Goal: Check status: Check status

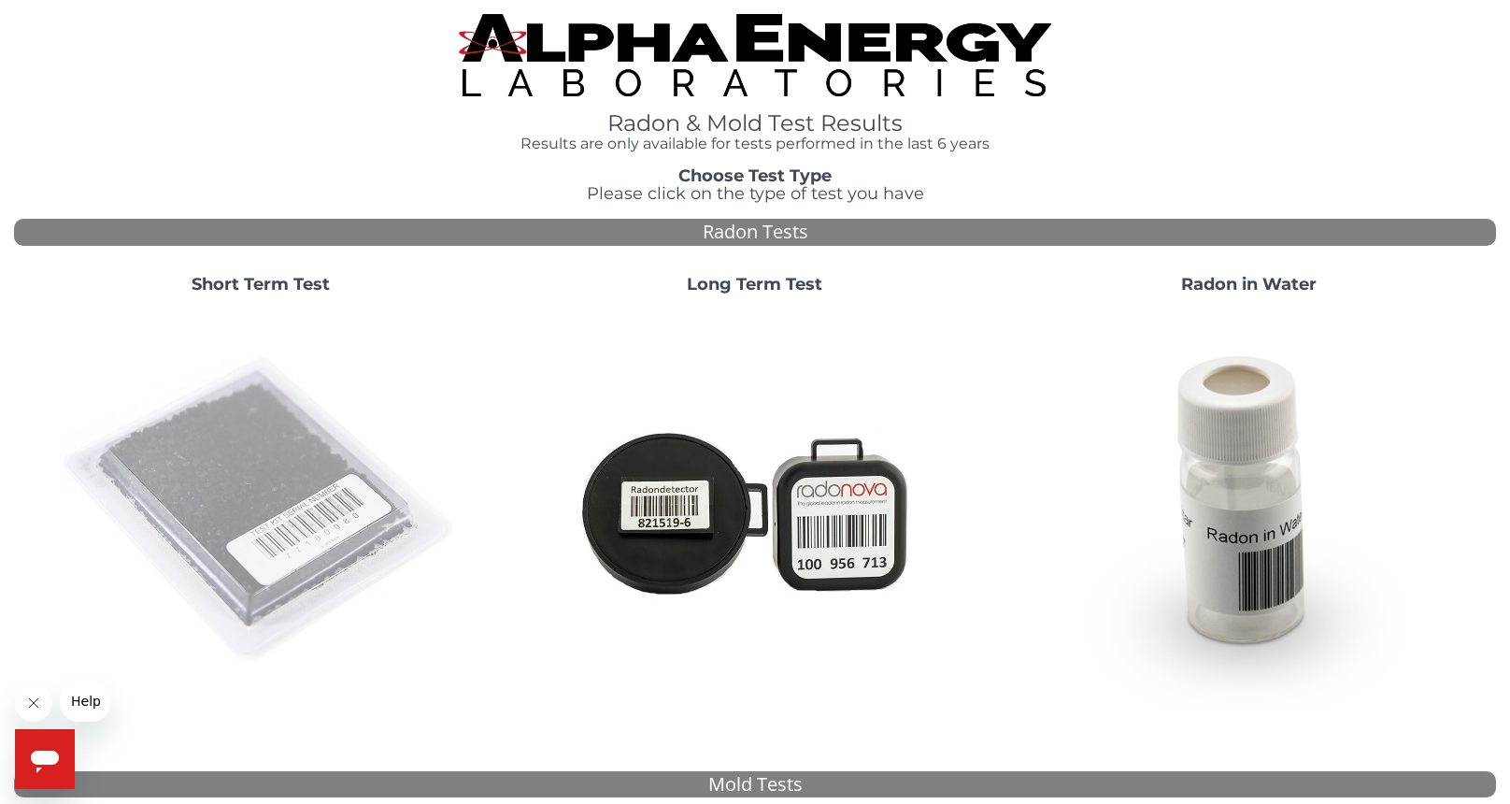
click at [231, 439] on img at bounding box center [261, 510] width 402 height 402
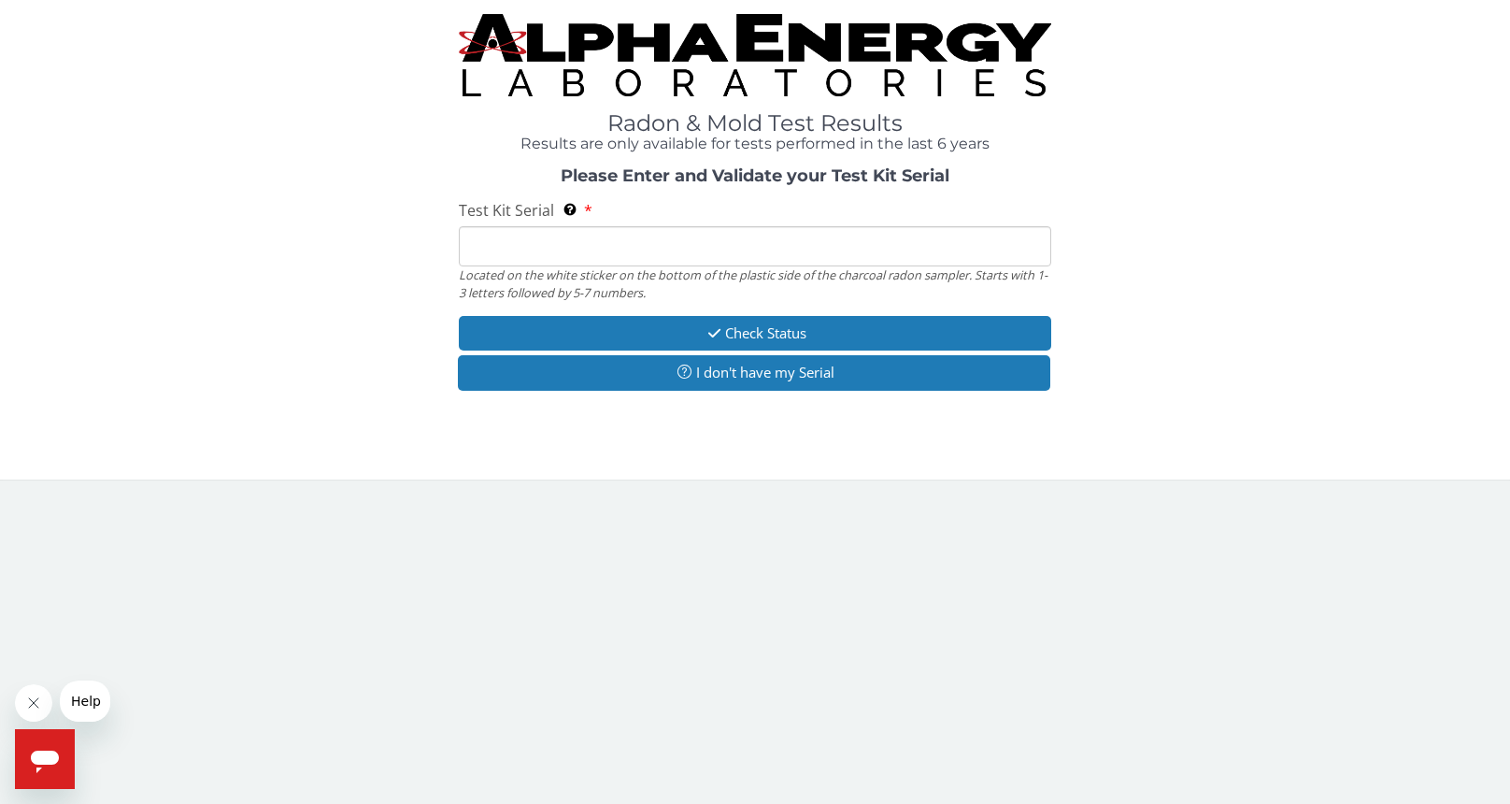
click at [544, 253] on input "Test Kit Serial Located on the white sticker on the bottom of the plastic side …" at bounding box center [755, 246] width 592 height 40
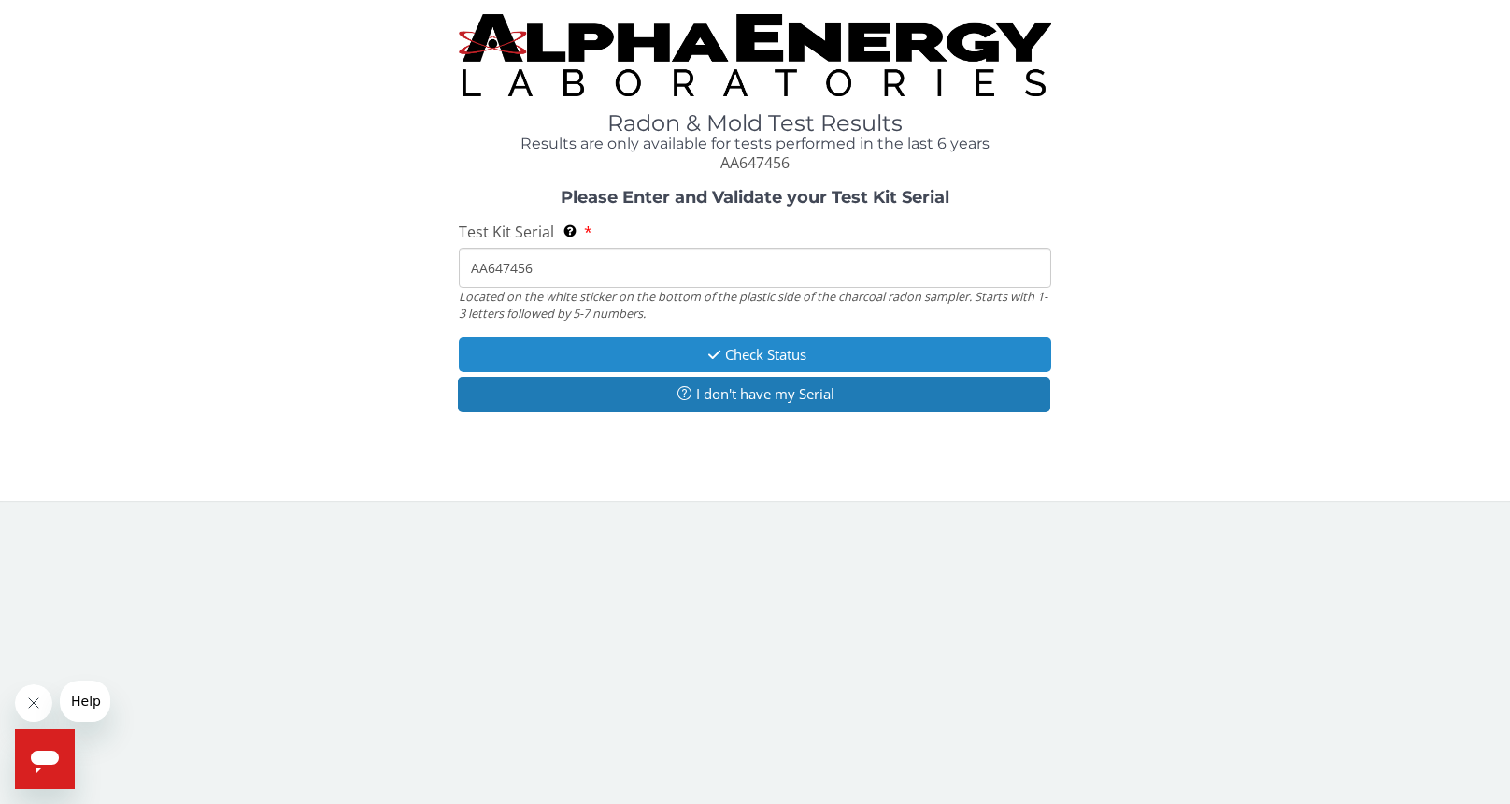
type input "AA647456"
click at [777, 354] on button "Check Status" at bounding box center [755, 354] width 592 height 35
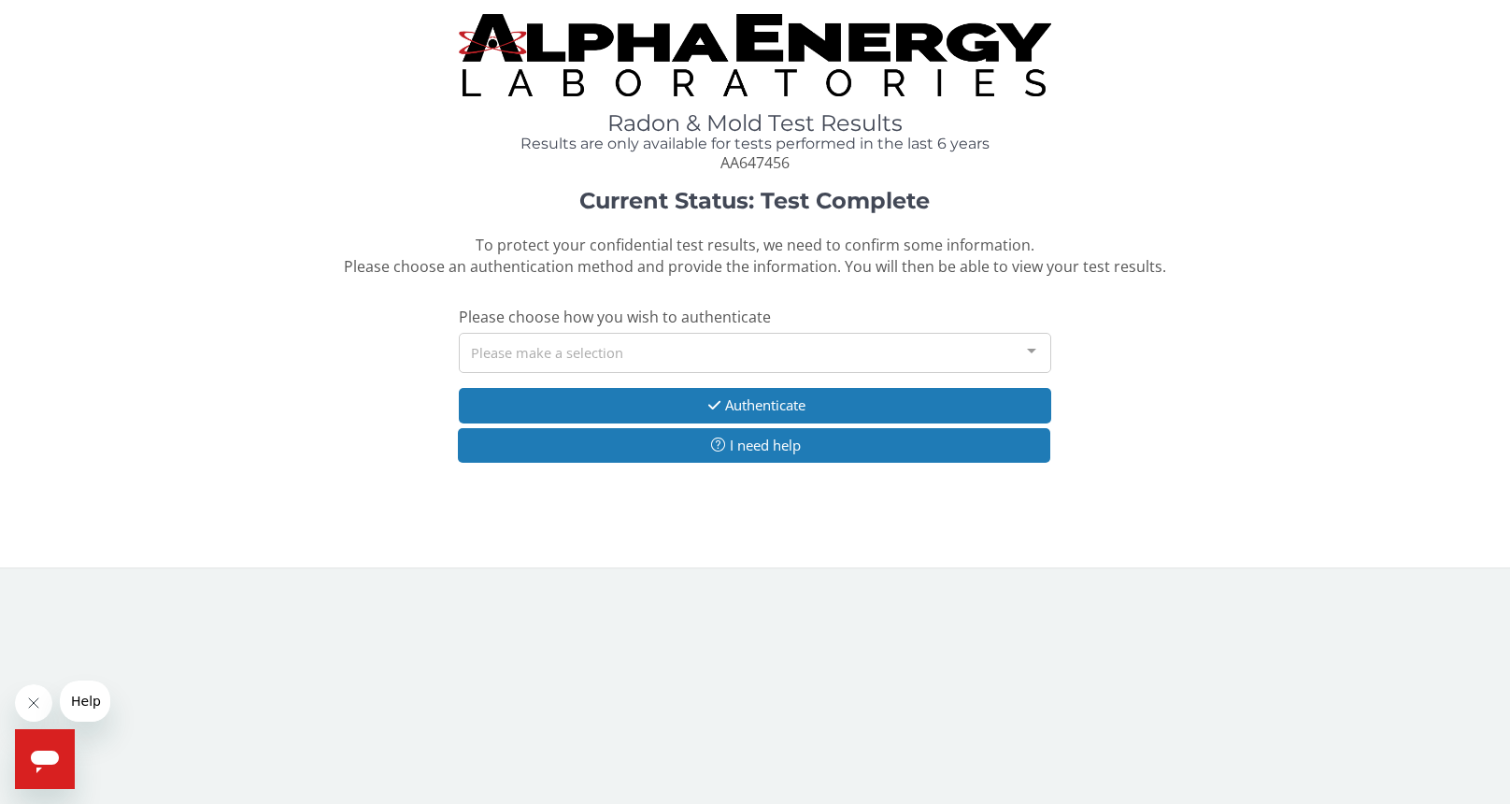
click at [581, 358] on div "Please make a selection" at bounding box center [755, 353] width 592 height 40
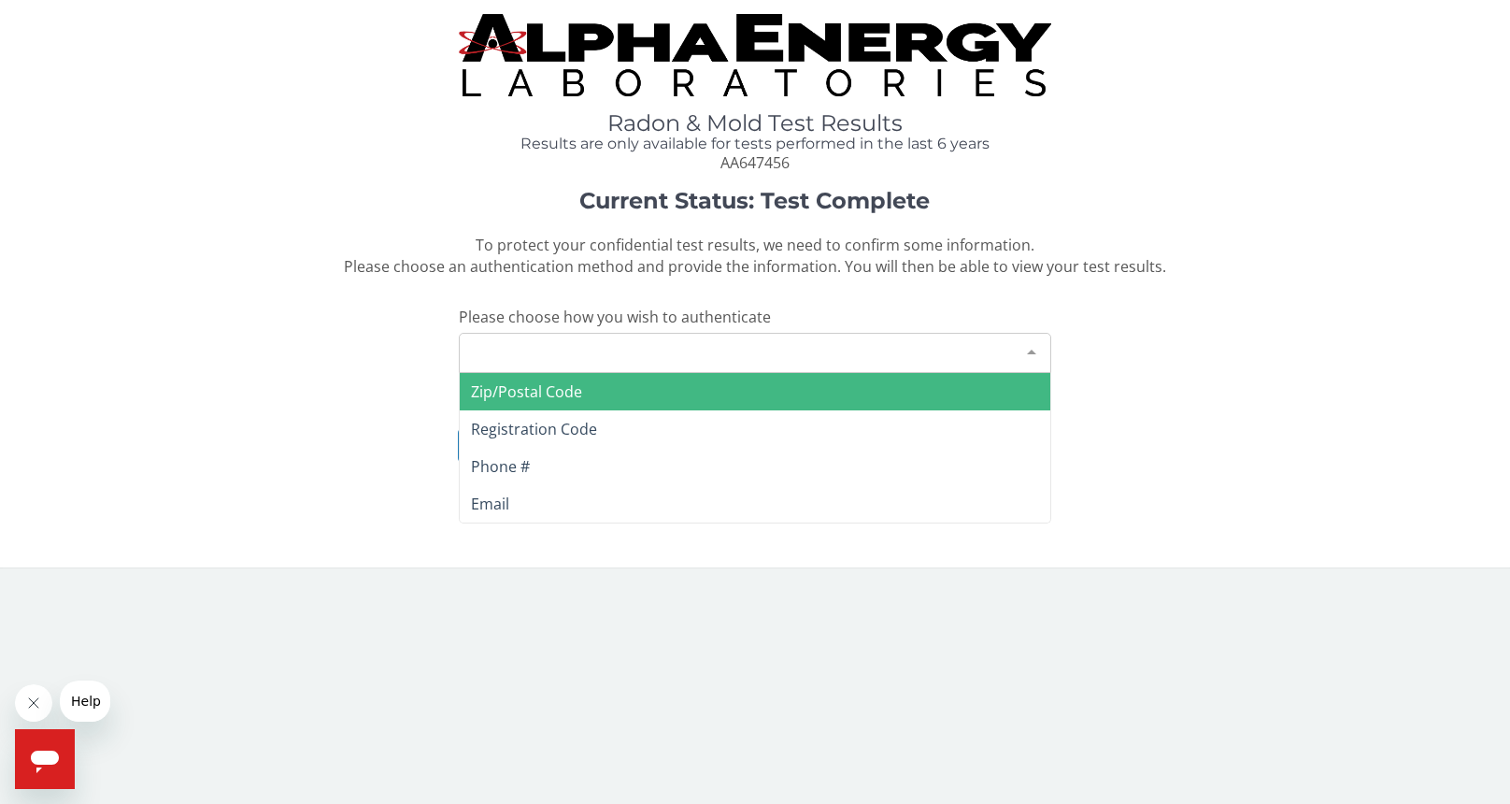
click at [553, 394] on span "Zip/Postal Code" at bounding box center [526, 391] width 111 height 21
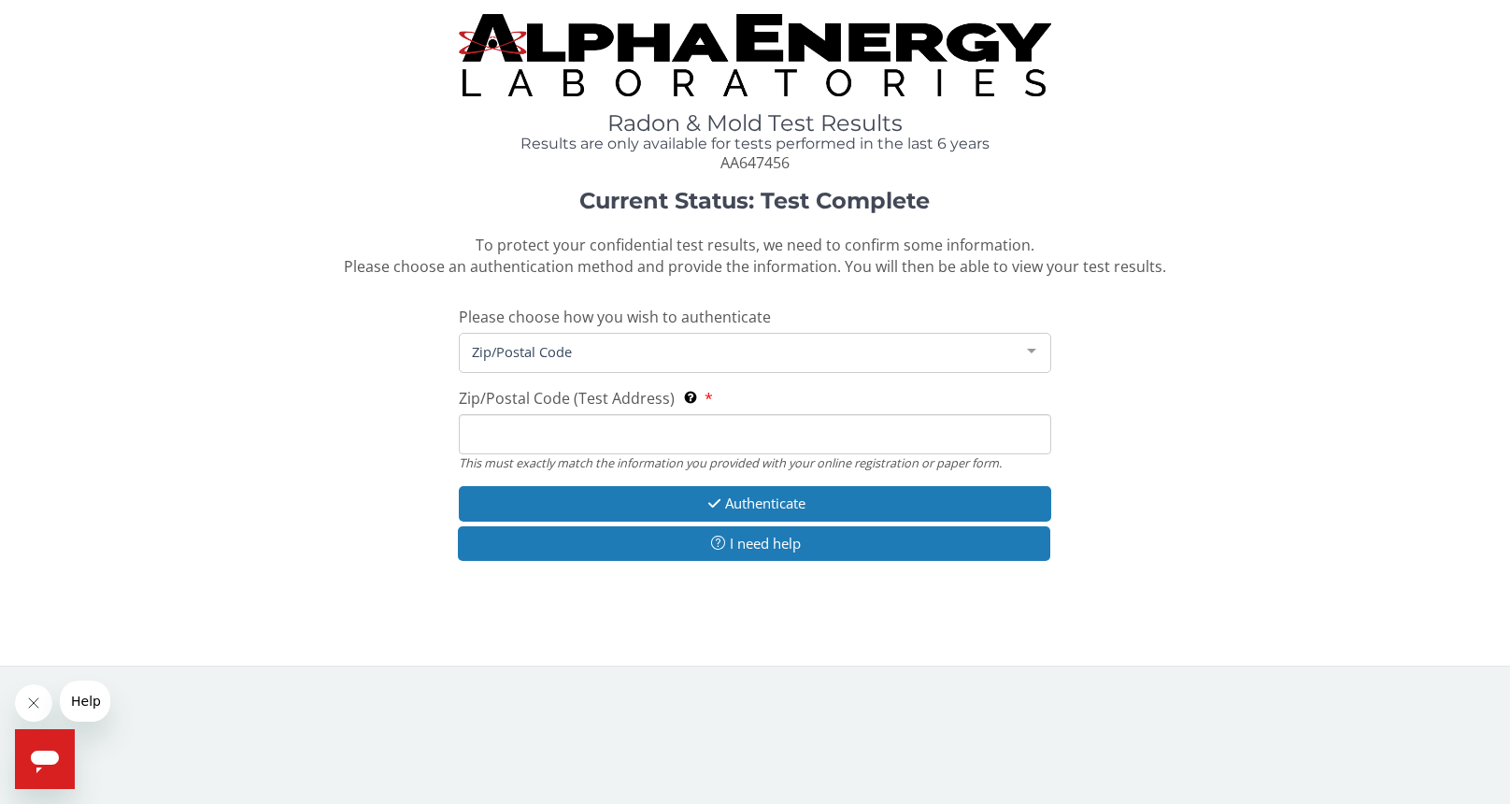
click at [529, 436] on input "Zip/Postal Code (Test Address) This must exactly match the information you prov…" at bounding box center [755, 434] width 592 height 40
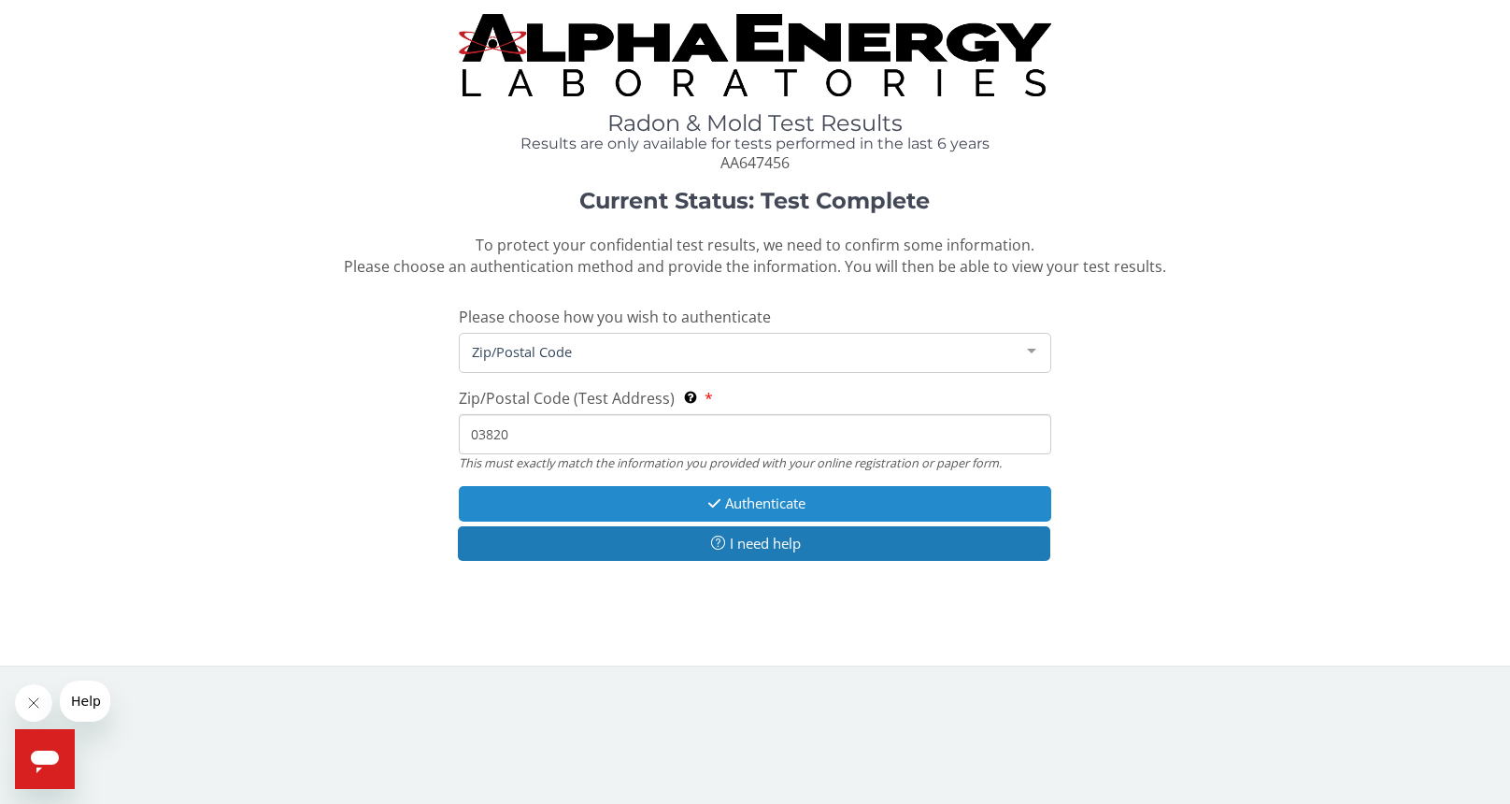
type input "03820"
click at [716, 503] on icon "button" at bounding box center [714, 503] width 21 height 14
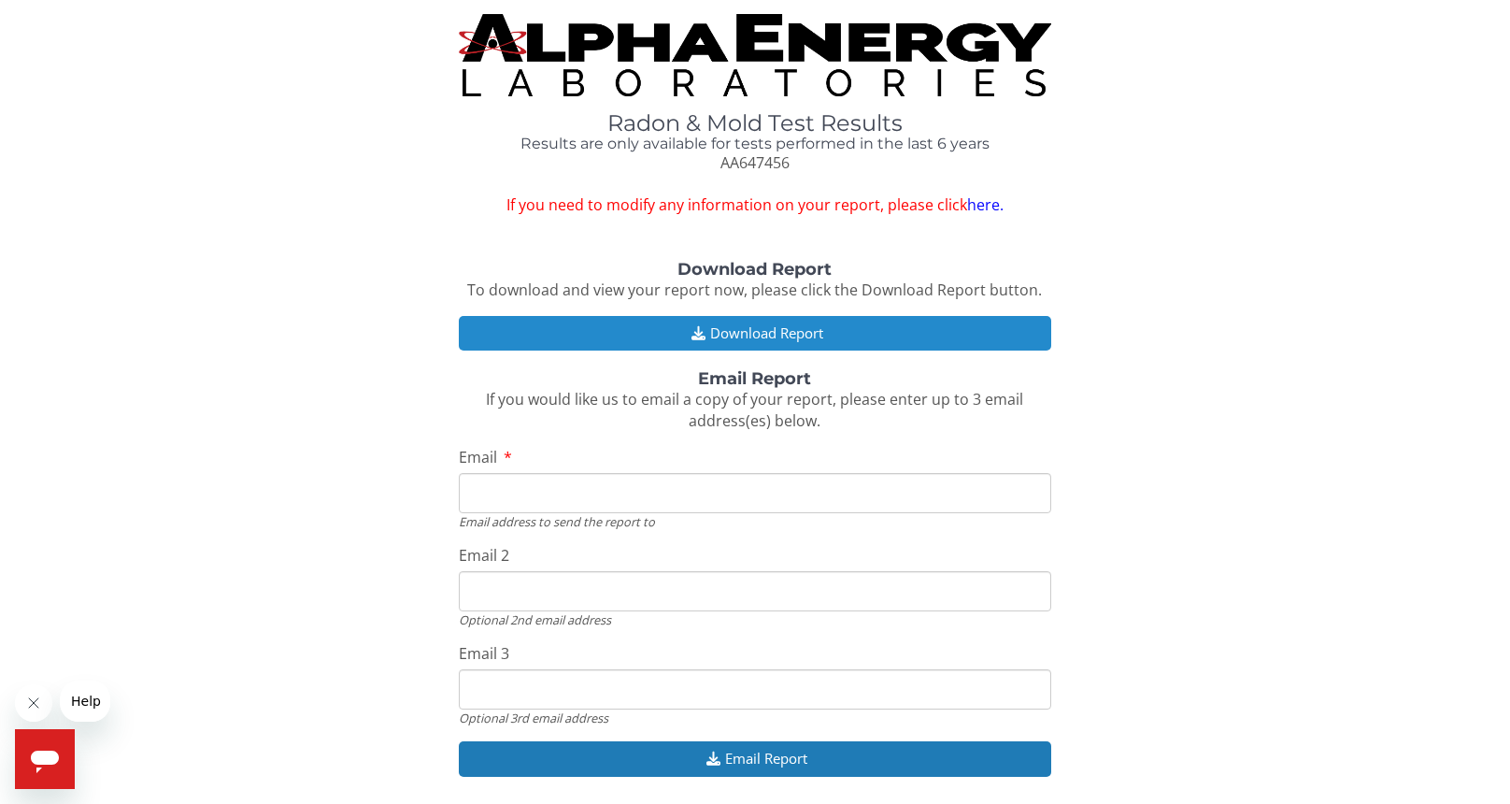
click at [759, 327] on button "Download Report" at bounding box center [755, 333] width 592 height 35
